Goal: Connect with others: Connect with others

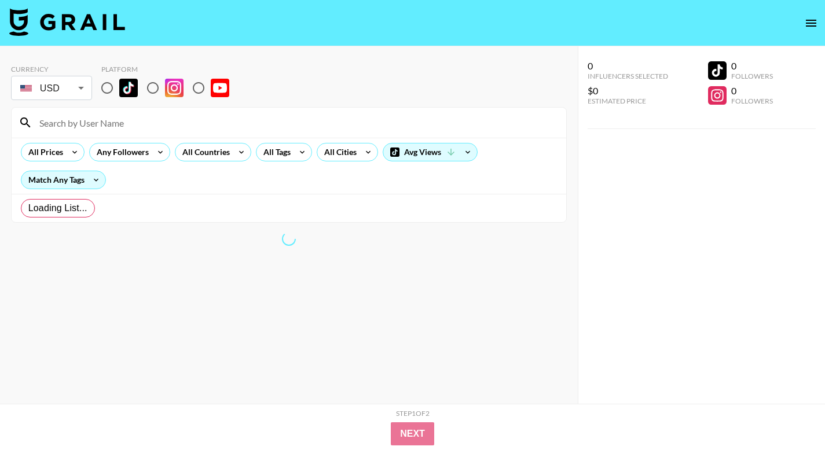
radio input "true"
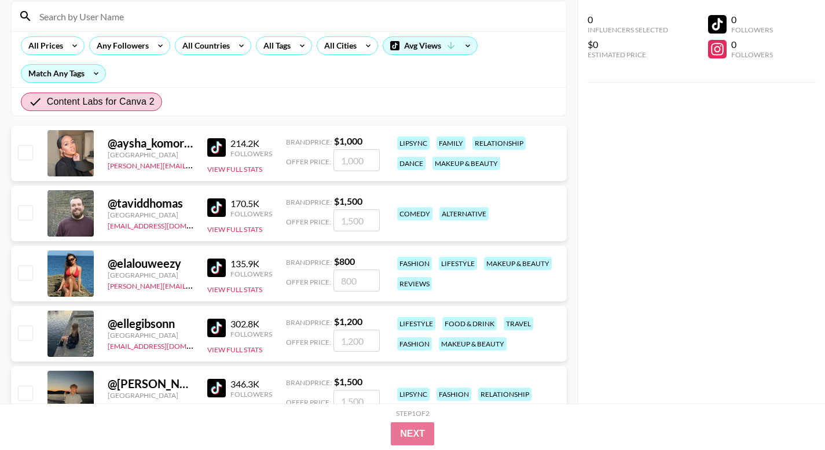
scroll to position [137, 0]
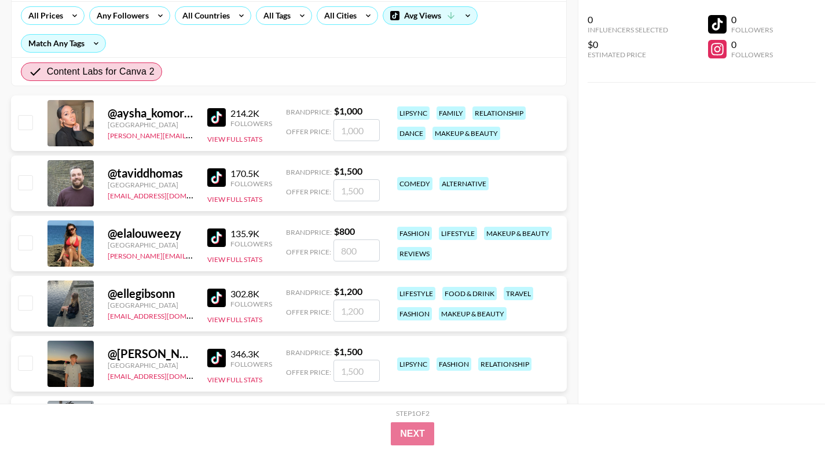
click at [153, 115] on div "@ aysha_komorah" at bounding box center [151, 113] width 86 height 14
click at [217, 115] on img at bounding box center [216, 117] width 19 height 19
drag, startPoint x: 186, startPoint y: 173, endPoint x: 119, endPoint y: 173, distance: 67.2
click at [117, 174] on div "@ taviddhomas" at bounding box center [151, 173] width 86 height 14
copy div "taviddhomas"
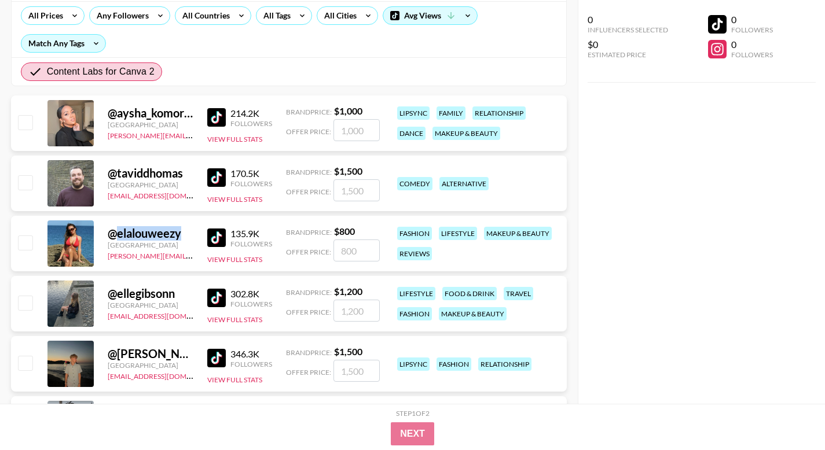
drag, startPoint x: 186, startPoint y: 234, endPoint x: 116, endPoint y: 237, distance: 69.5
click at [116, 237] on div "@ elalouweezy" at bounding box center [151, 233] width 86 height 14
copy div "elalouweezy"
drag, startPoint x: 185, startPoint y: 292, endPoint x: 118, endPoint y: 293, distance: 67.2
click at [118, 293] on div "@ ellegibsonn" at bounding box center [151, 294] width 86 height 14
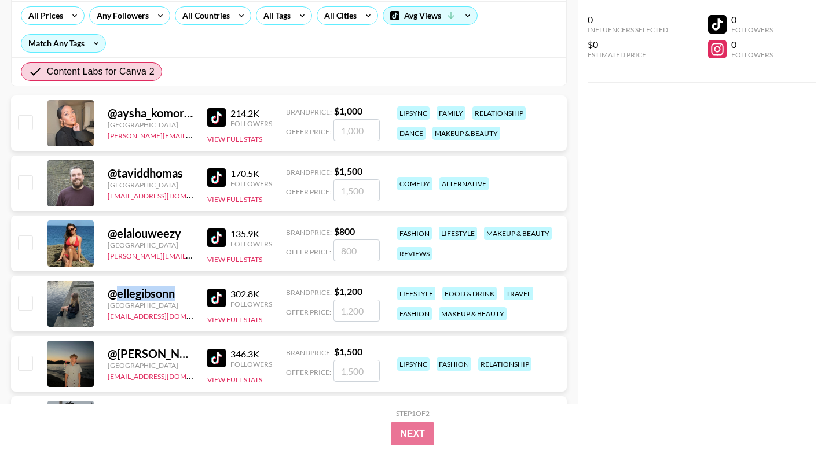
copy div "ellegibsonn"
drag, startPoint x: 181, startPoint y: 354, endPoint x: 116, endPoint y: 353, distance: 64.3
click at [116, 353] on div "@ [PERSON_NAME].taylor07" at bounding box center [151, 354] width 86 height 14
copy div "[PERSON_NAME].taylor07"
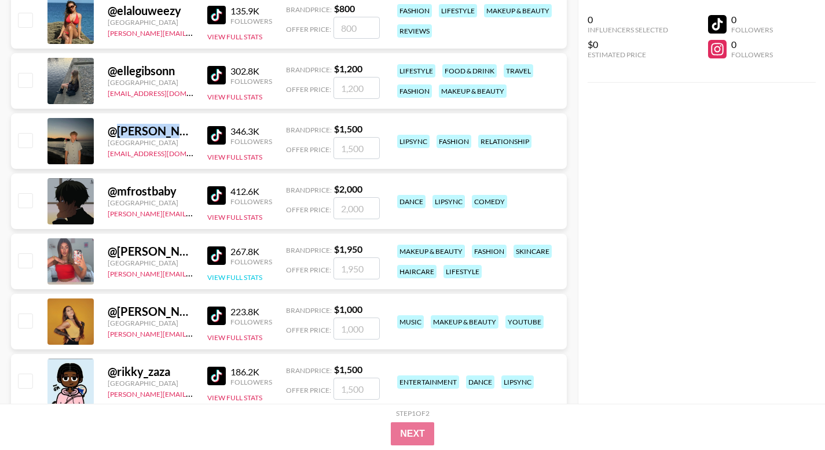
scroll to position [369, 0]
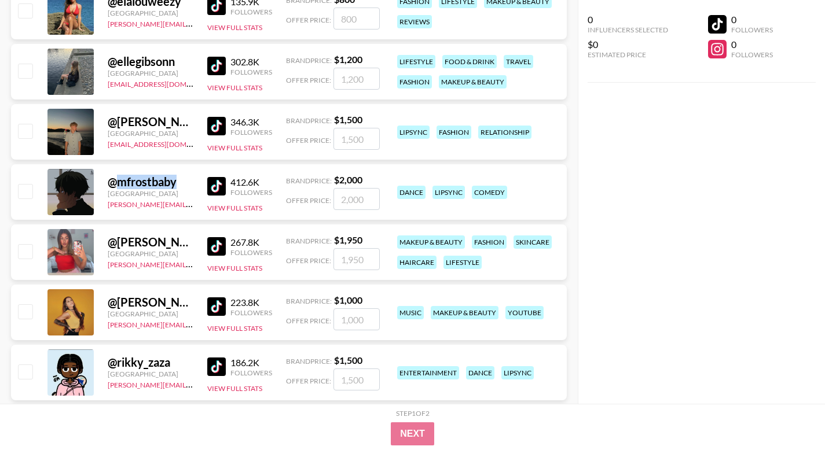
drag, startPoint x: 185, startPoint y: 181, endPoint x: 119, endPoint y: 185, distance: 65.5
click at [119, 185] on div "@ mfrostbaby" at bounding box center [151, 182] width 86 height 14
copy div "mfrostbaby"
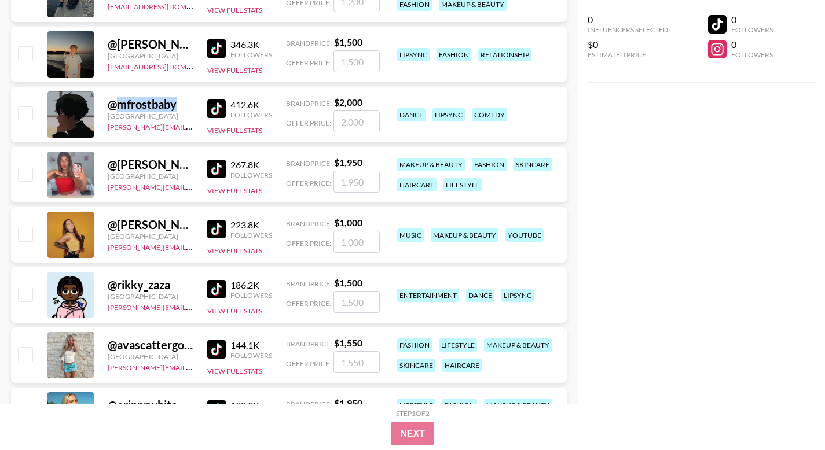
scroll to position [447, 0]
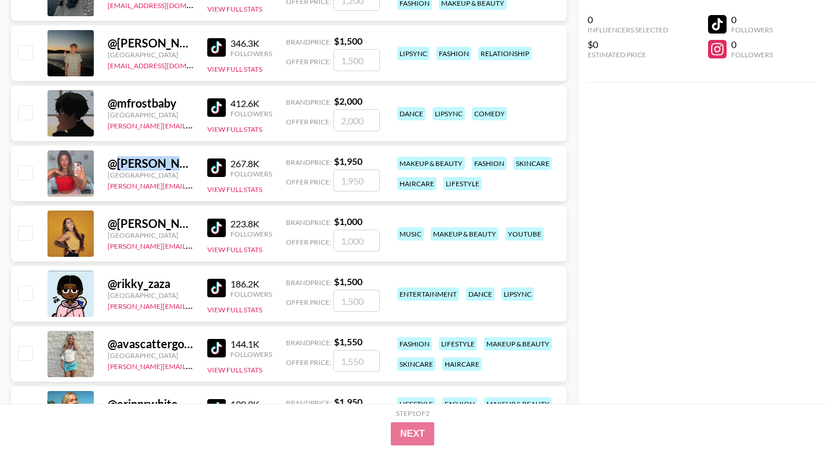
drag, startPoint x: 188, startPoint y: 163, endPoint x: 119, endPoint y: 167, distance: 69.0
click at [119, 167] on div "@ [PERSON_NAME]" at bounding box center [151, 163] width 86 height 14
copy div "[PERSON_NAME]"
click at [217, 229] on img at bounding box center [216, 228] width 19 height 19
drag, startPoint x: 179, startPoint y: 284, endPoint x: 115, endPoint y: 286, distance: 63.7
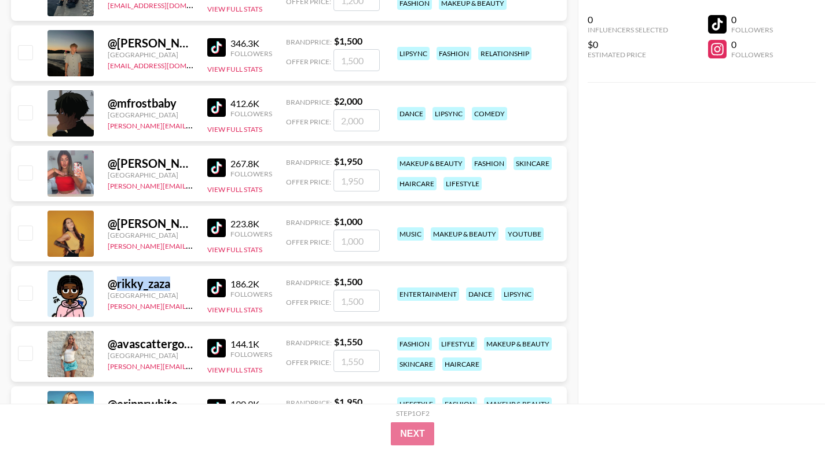
click at [115, 286] on div "@ rikky_zaza" at bounding box center [151, 284] width 86 height 14
copy div "rikky_zaza"
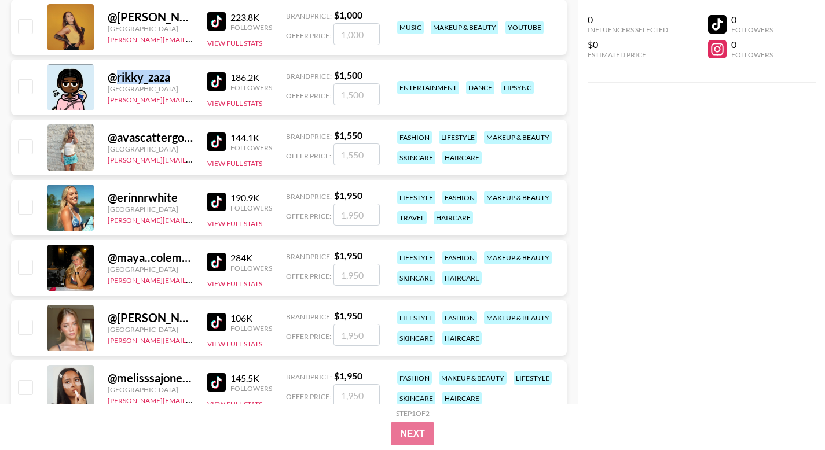
scroll to position [658, 0]
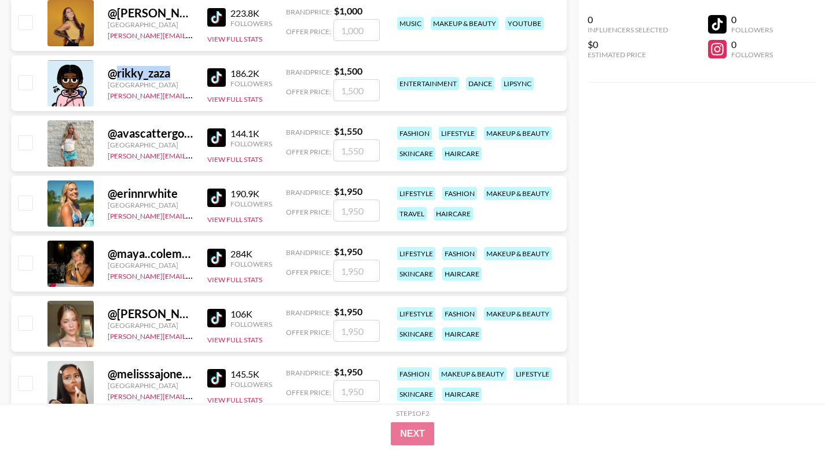
click at [221, 140] on img at bounding box center [216, 138] width 19 height 19
drag, startPoint x: 181, startPoint y: 196, endPoint x: 116, endPoint y: 197, distance: 64.8
click at [116, 197] on div "@ erinnrwhite" at bounding box center [151, 193] width 86 height 14
copy div "erinnrwhite"
click at [218, 257] on img at bounding box center [216, 258] width 19 height 19
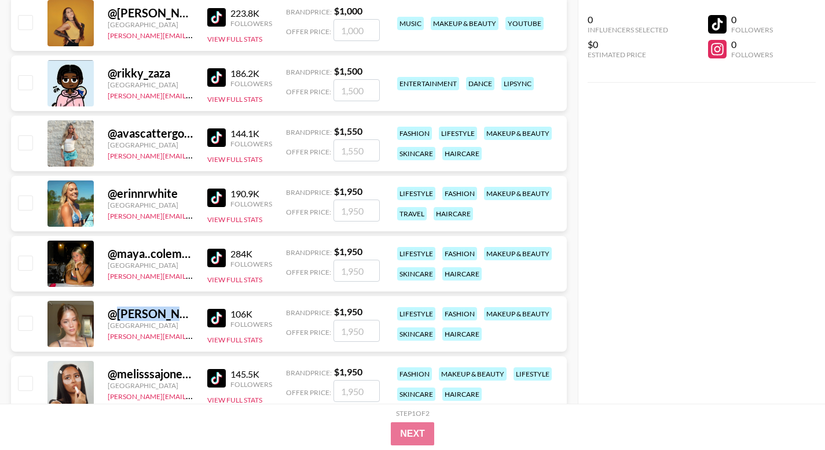
drag, startPoint x: 189, startPoint y: 315, endPoint x: 119, endPoint y: 318, distance: 70.1
click at [119, 318] on div "@ emilyhessey_" at bounding box center [151, 314] width 86 height 14
copy div "[PERSON_NAME]"
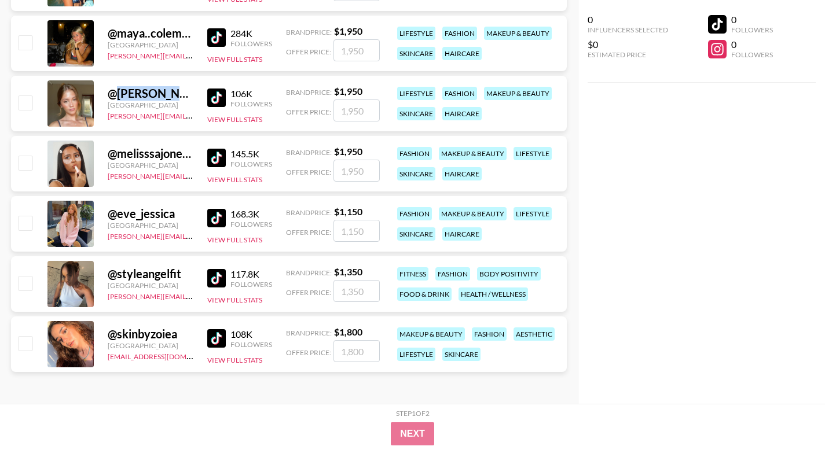
scroll to position [879, 0]
click at [223, 158] on img at bounding box center [216, 157] width 19 height 19
drag, startPoint x: 181, startPoint y: 211, endPoint x: 123, endPoint y: 199, distance: 59.8
click at [119, 220] on div "@ eve_jessica" at bounding box center [151, 213] width 86 height 14
copy div "eve_jessica"
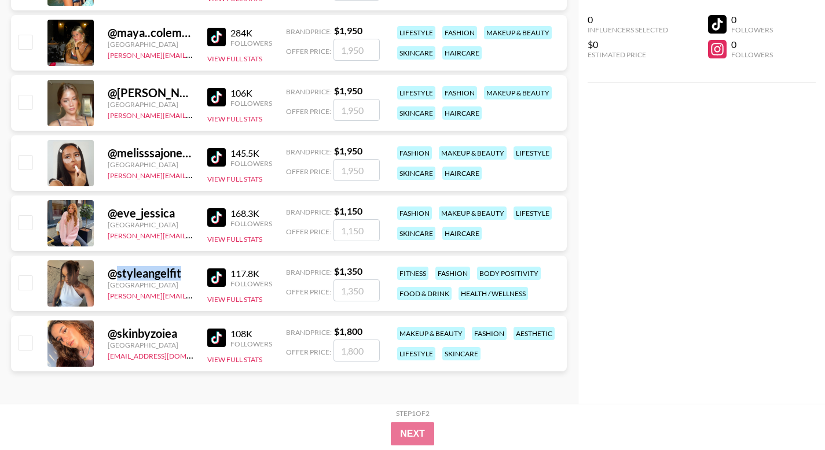
drag, startPoint x: 186, startPoint y: 273, endPoint x: 118, endPoint y: 279, distance: 68.6
click at [118, 279] on div "@ styleangelfit" at bounding box center [151, 273] width 86 height 14
drag, startPoint x: 181, startPoint y: 335, endPoint x: 118, endPoint y: 340, distance: 62.7
click at [118, 340] on div "@ skinbyzoiea" at bounding box center [151, 333] width 86 height 14
